Goal: Task Accomplishment & Management: Use online tool/utility

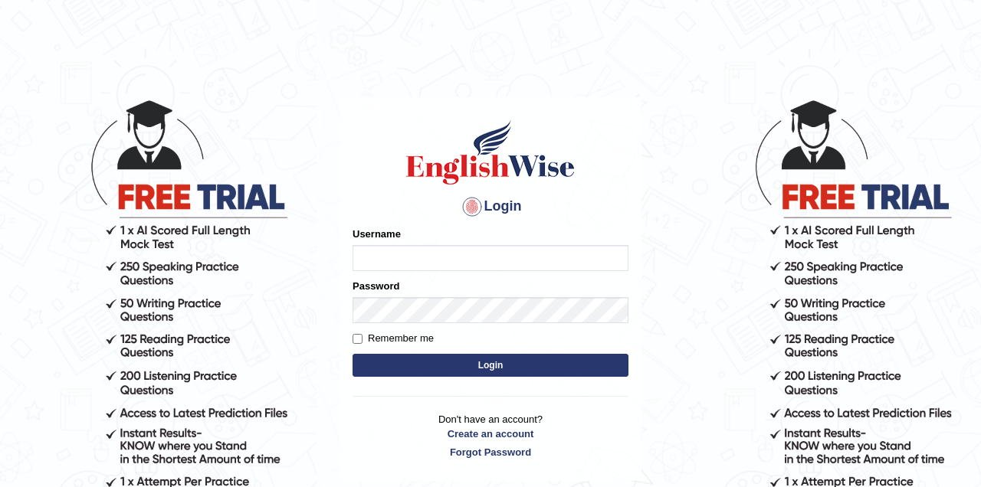
type input "Jade0806"
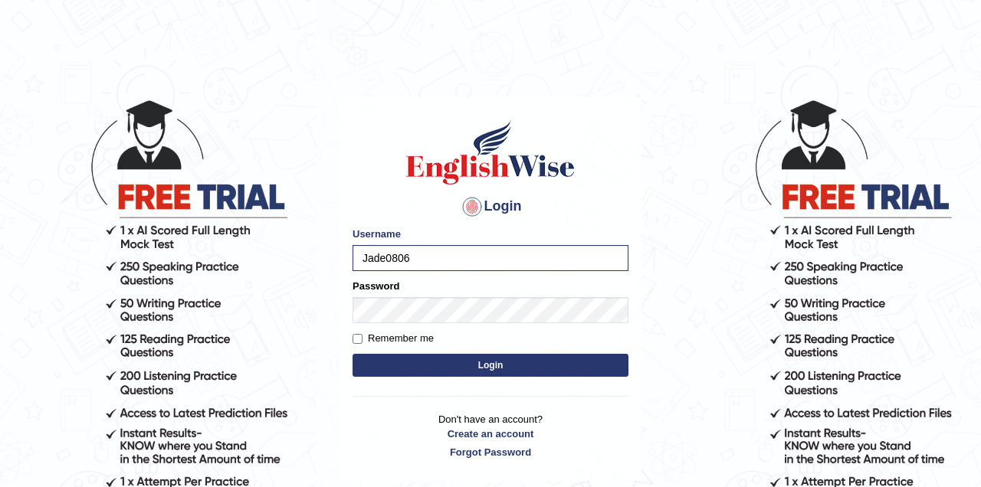
click at [487, 367] on button "Login" at bounding box center [491, 365] width 276 height 23
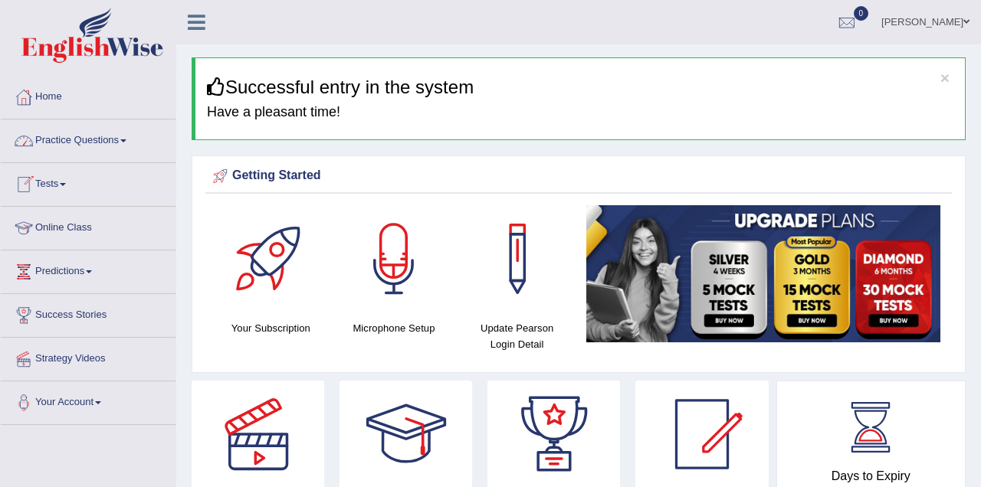
click at [132, 235] on link "Online Class" at bounding box center [88, 226] width 175 height 38
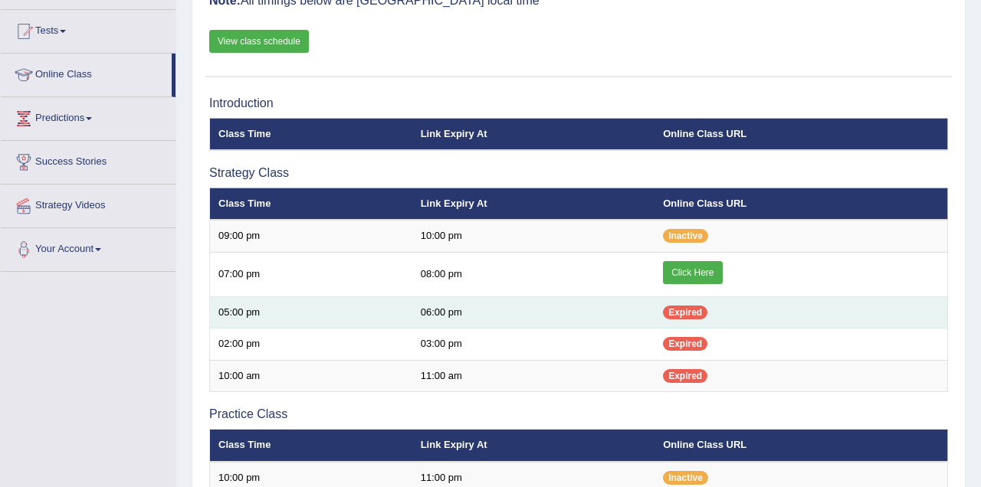
drag, startPoint x: 704, startPoint y: 269, endPoint x: 709, endPoint y: 317, distance: 47.7
click at [704, 270] on link "Click Here" at bounding box center [692, 272] width 59 height 23
